Goal: Task Accomplishment & Management: Use online tool/utility

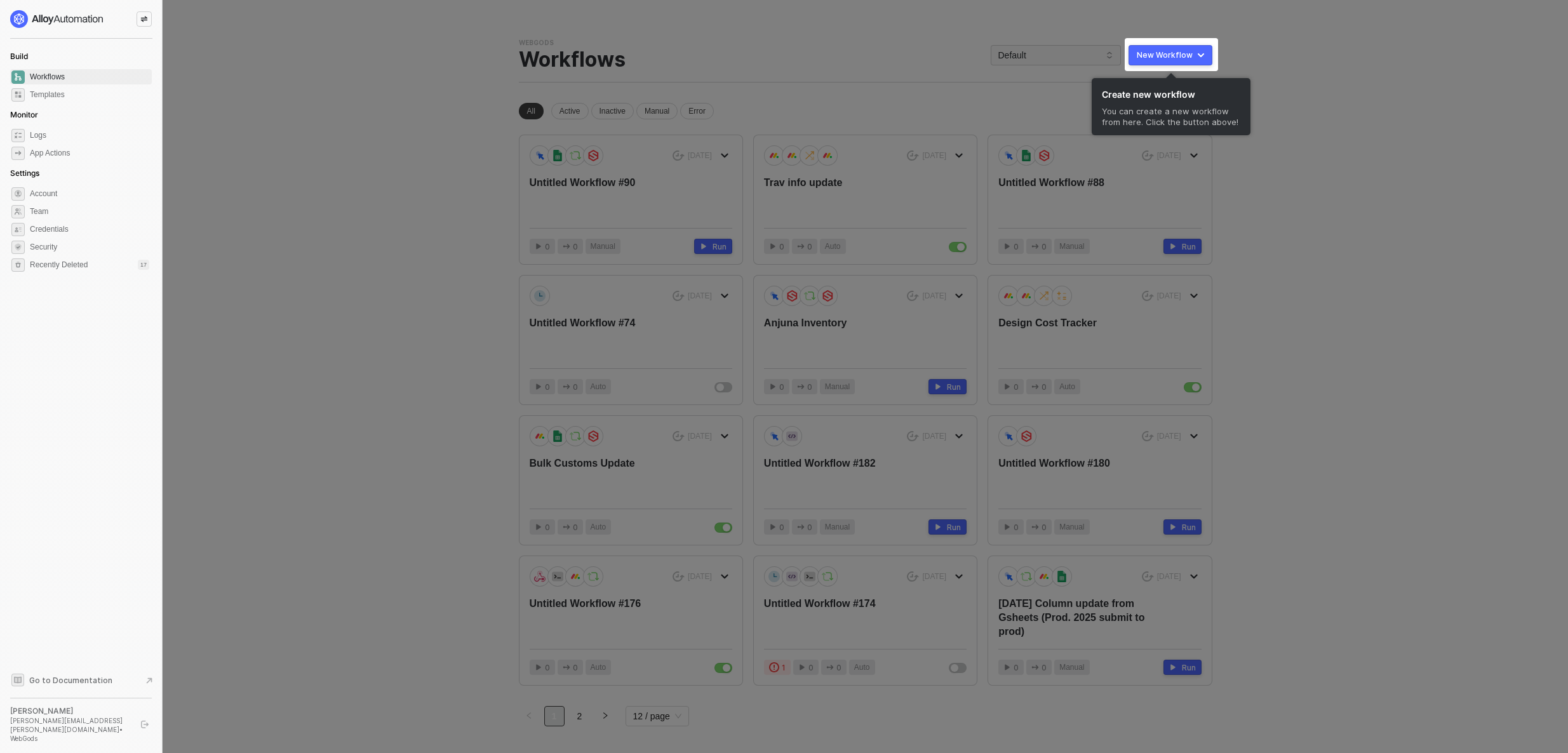
drag, startPoint x: 1365, startPoint y: 173, endPoint x: 1321, endPoint y: 175, distance: 44.0
click at [1365, 172] on div at bounding box center [784, 397] width 1568 height 795
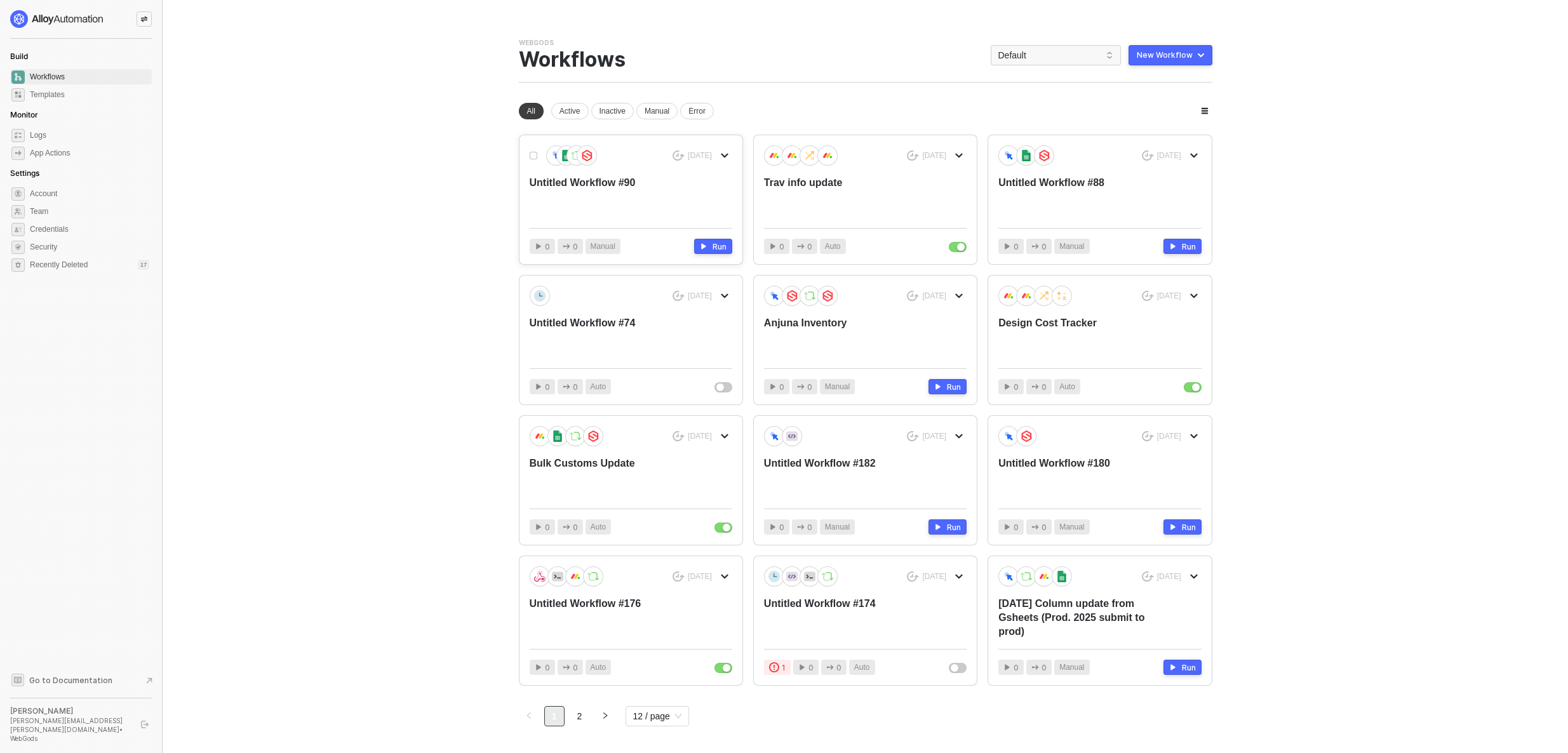
click at [578, 179] on div "Untitled Workflow #90" at bounding box center [611, 196] width 162 height 42
